Goal: Task Accomplishment & Management: Use online tool/utility

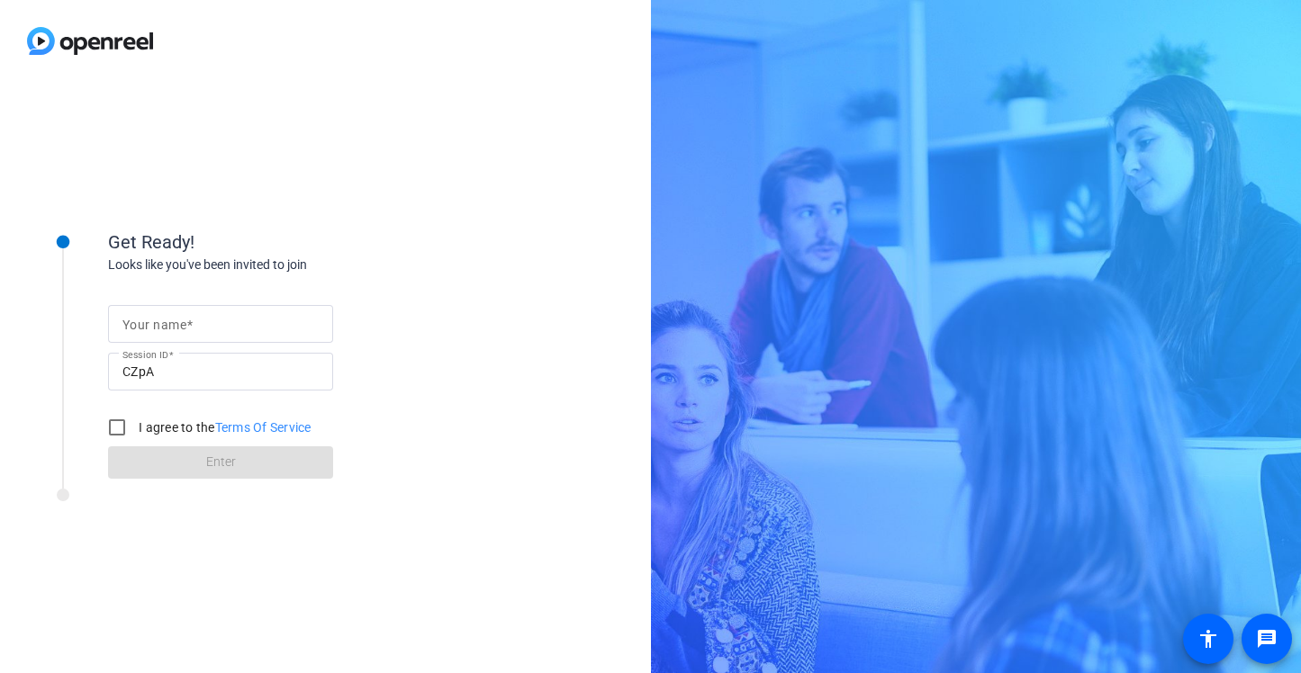
click at [182, 321] on mat-label "Your name" at bounding box center [154, 325] width 64 height 14
click at [182, 321] on input "Your name" at bounding box center [220, 324] width 196 height 22
click at [165, 318] on input "Your name" at bounding box center [220, 324] width 196 height 22
type input "[PERSON_NAME]"
click at [115, 421] on input "I agree to the Terms Of Service" at bounding box center [117, 428] width 36 height 36
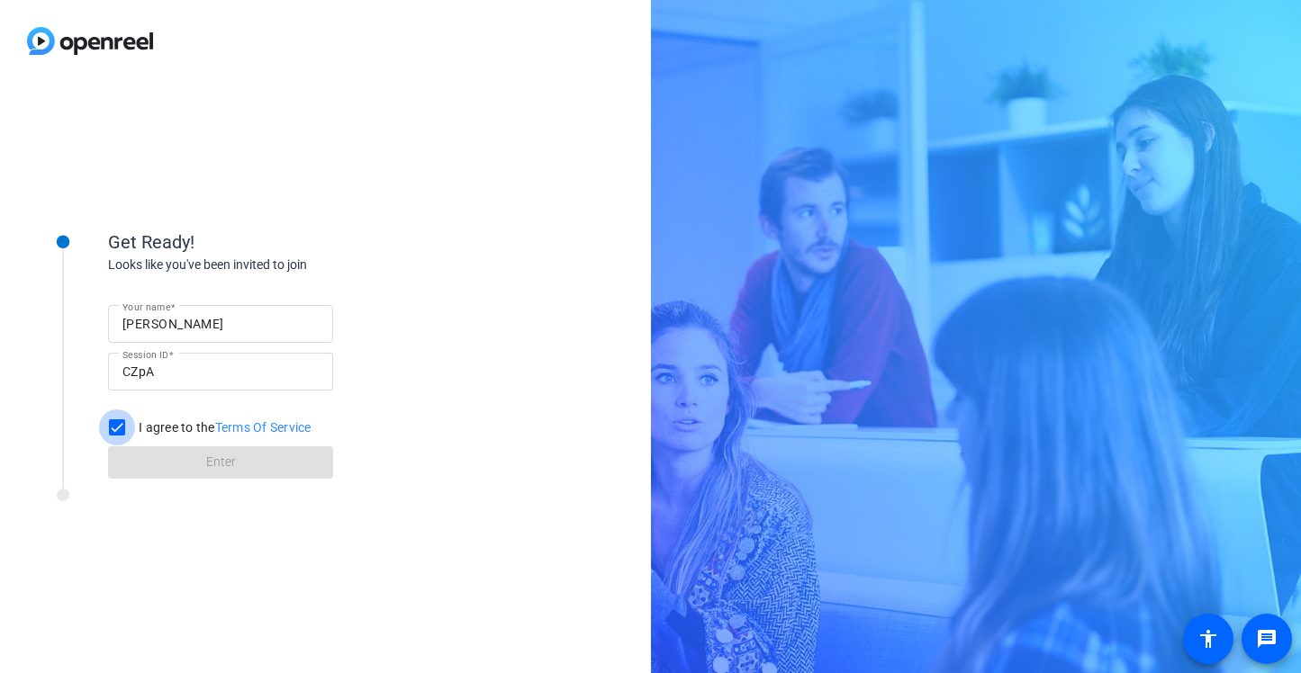
checkbox input "true"
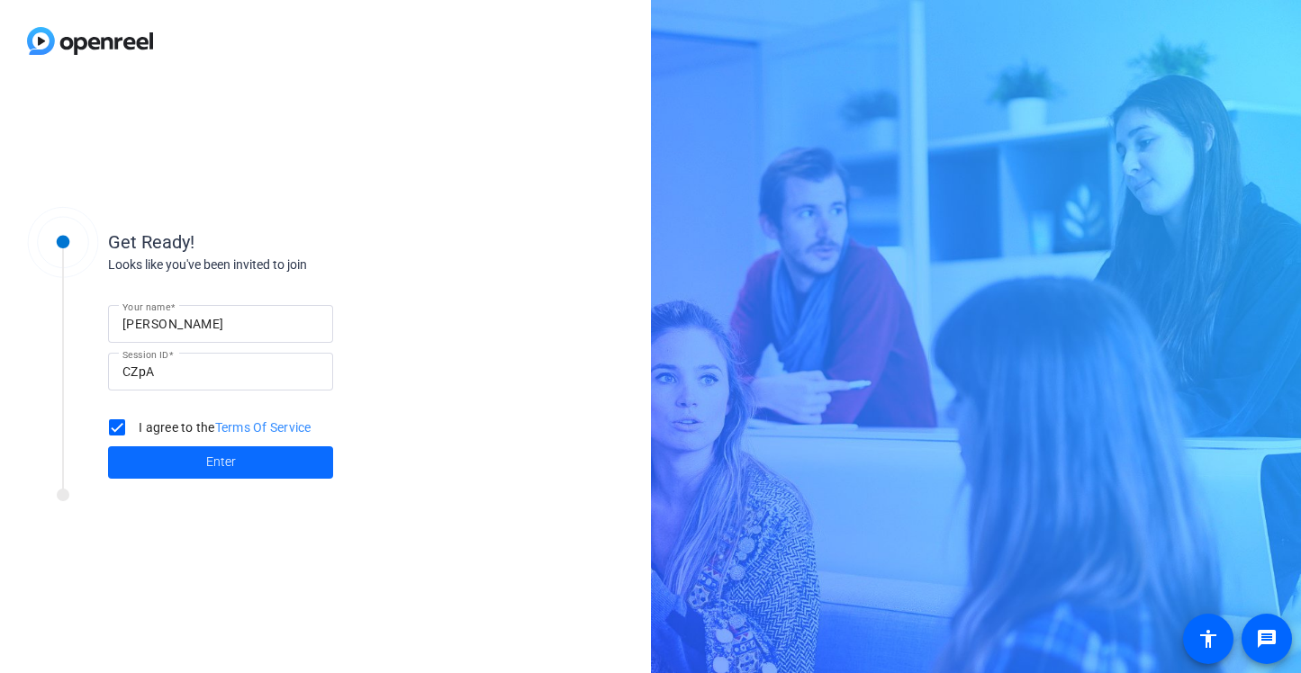
click at [197, 460] on span at bounding box center [220, 462] width 225 height 43
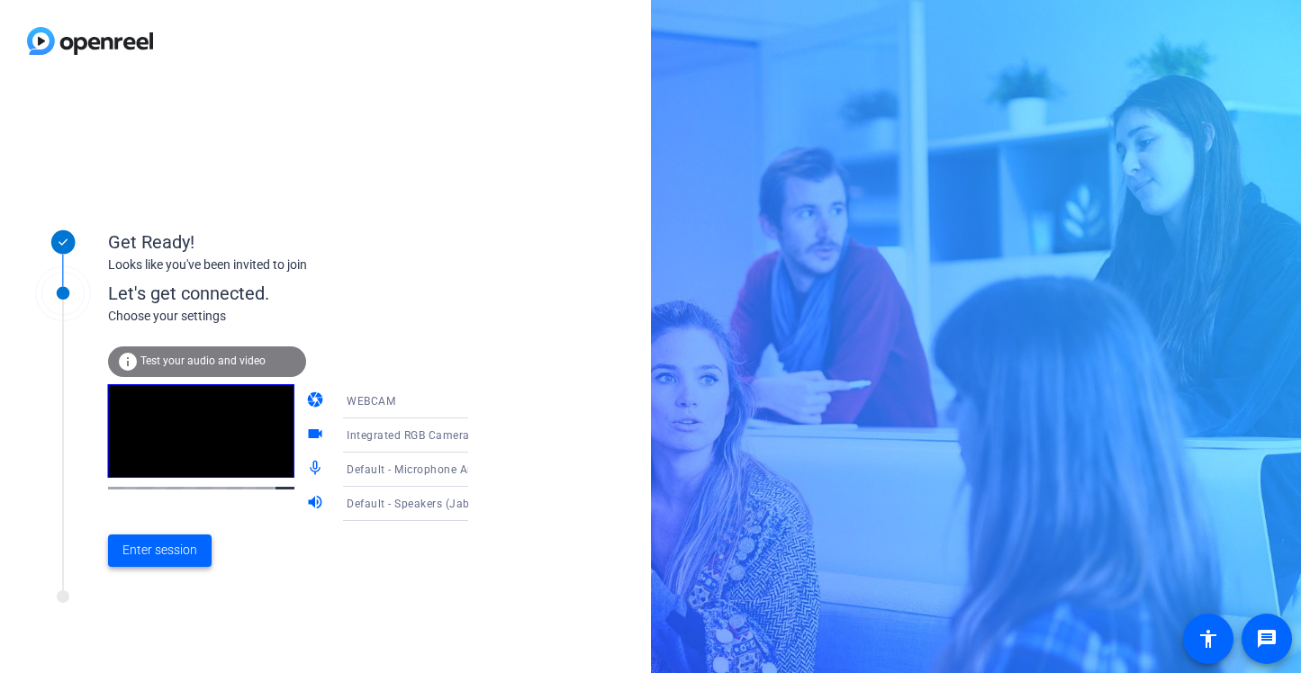
click at [167, 548] on span "Enter session" at bounding box center [159, 550] width 75 height 19
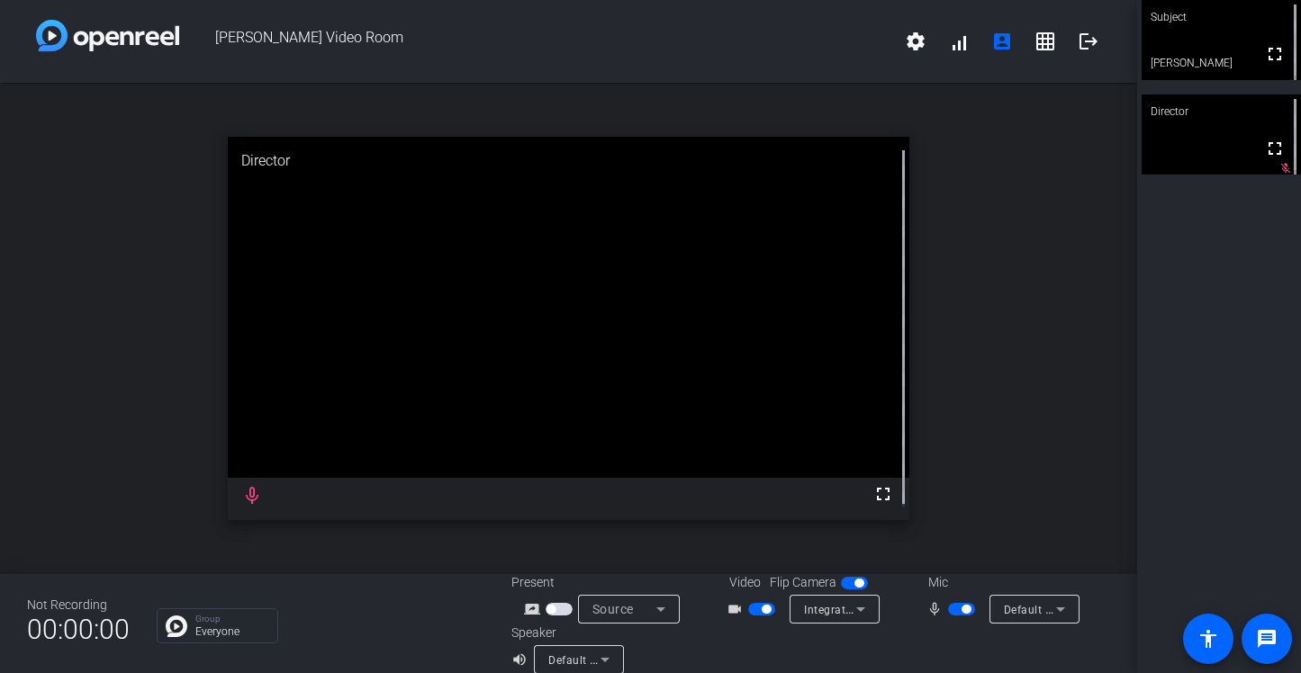
click at [961, 608] on span "button" at bounding box center [965, 609] width 9 height 9
click at [762, 607] on span "button" at bounding box center [766, 609] width 9 height 9
click at [949, 609] on span "button" at bounding box center [953, 609] width 9 height 9
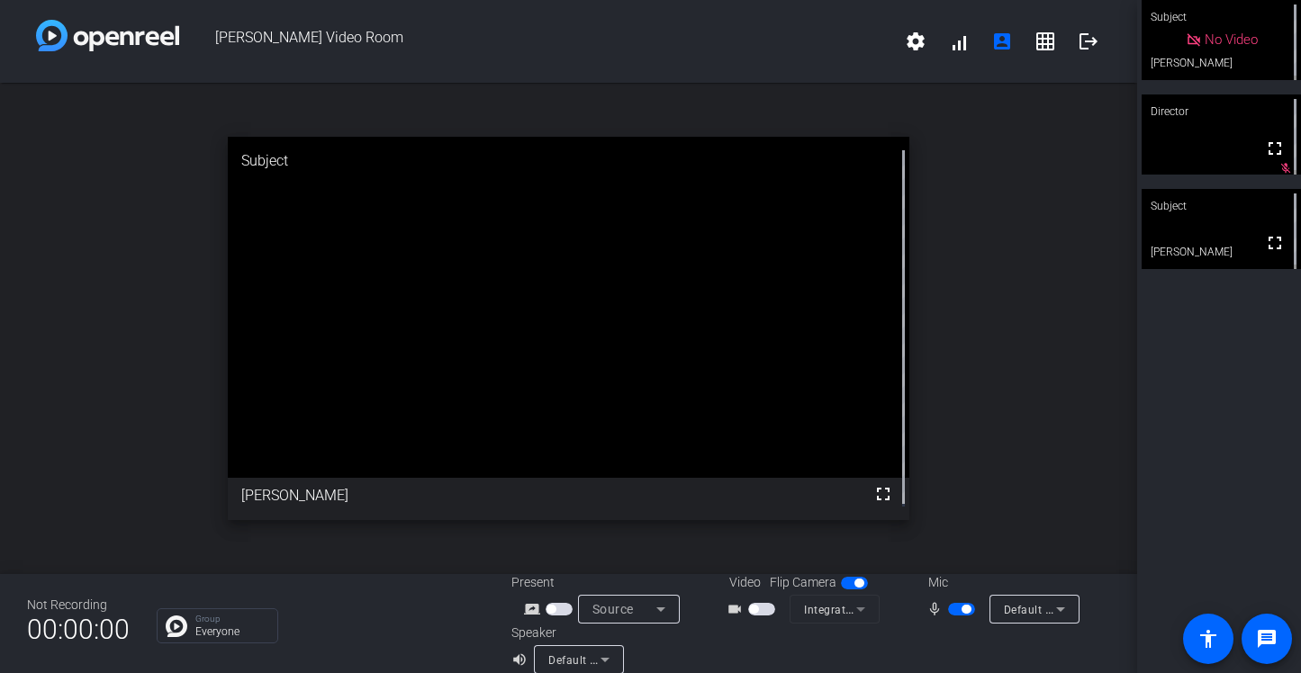
click at [754, 617] on div "videocam_outline Integrated RGB Camera (2ef4:4944)" at bounding box center [801, 609] width 180 height 29
click at [751, 604] on span "button" at bounding box center [761, 609] width 27 height 13
click at [737, 649] on div "Speaker volume_up Default - Speakers (Jabra SPEAK 510 USB) (0b0e:0420)" at bounding box center [660, 649] width 299 height 50
